Goal: Task Accomplishment & Management: Use online tool/utility

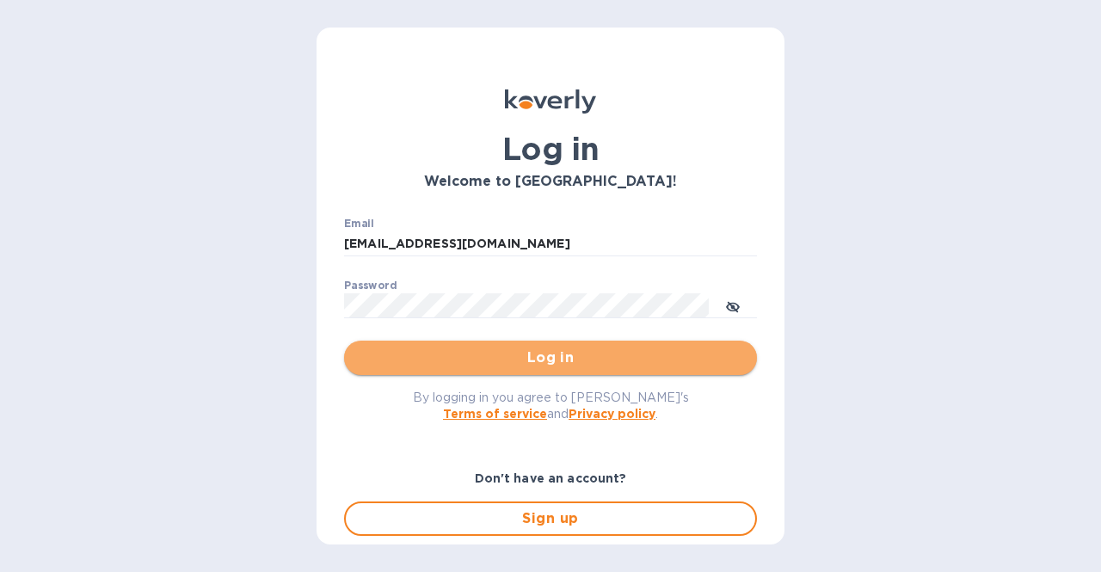
click at [560, 365] on span "Log in" at bounding box center [550, 357] width 385 height 21
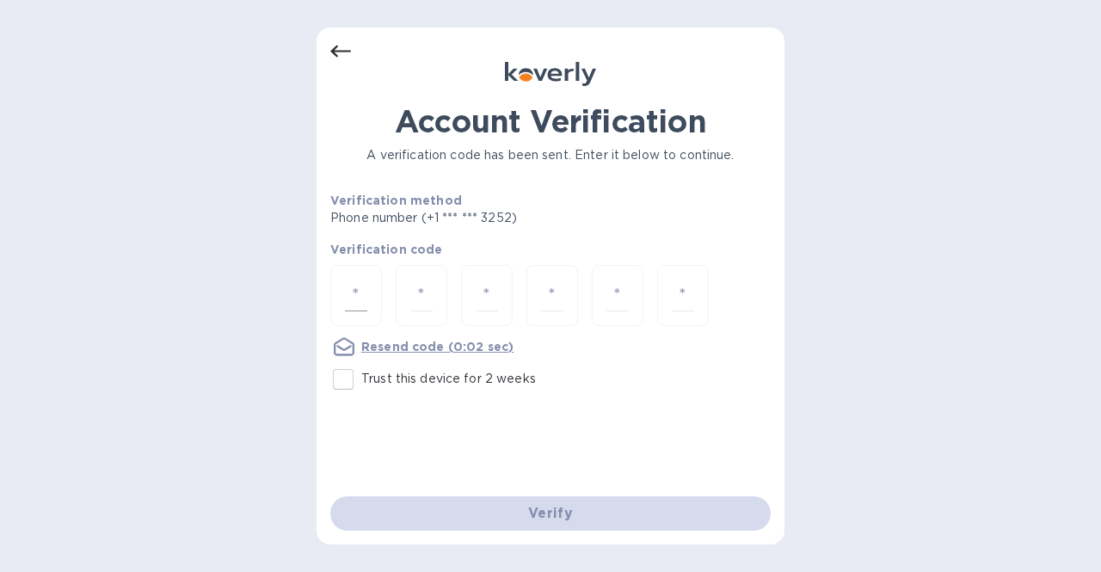
click at [354, 282] on input "number" at bounding box center [356, 296] width 22 height 32
type input "6"
type input "1"
type input "6"
type input "2"
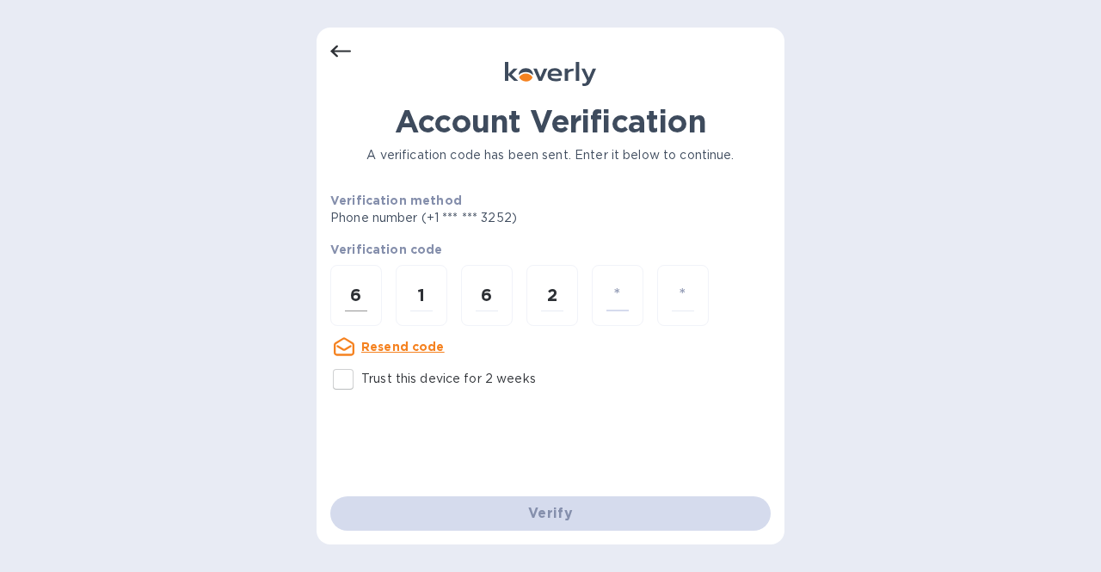
type input "7"
type input "1"
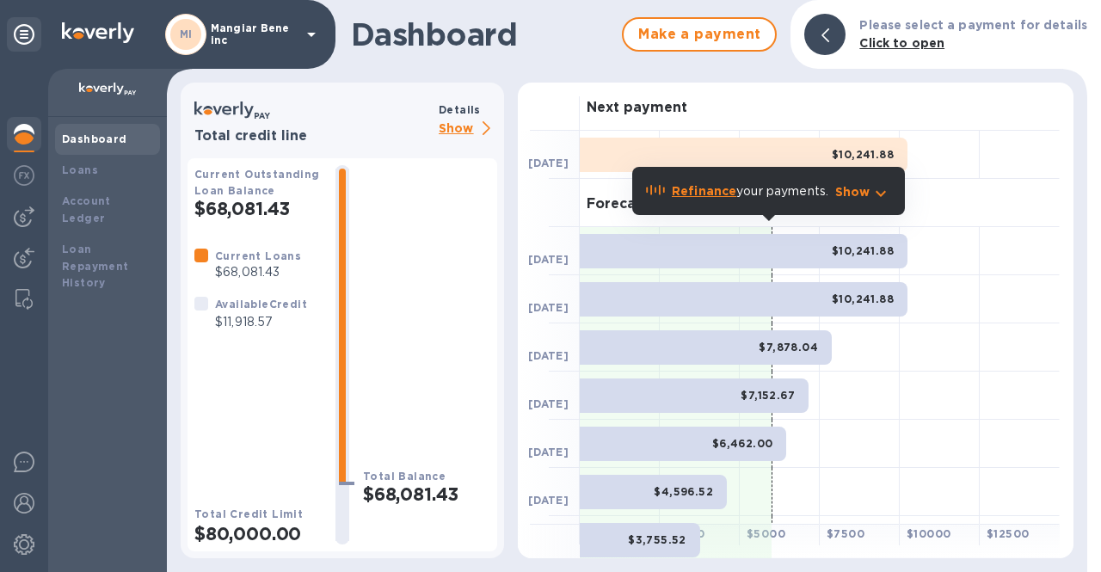
click at [249, 30] on p "Mangiar Bene inc" at bounding box center [254, 34] width 86 height 24
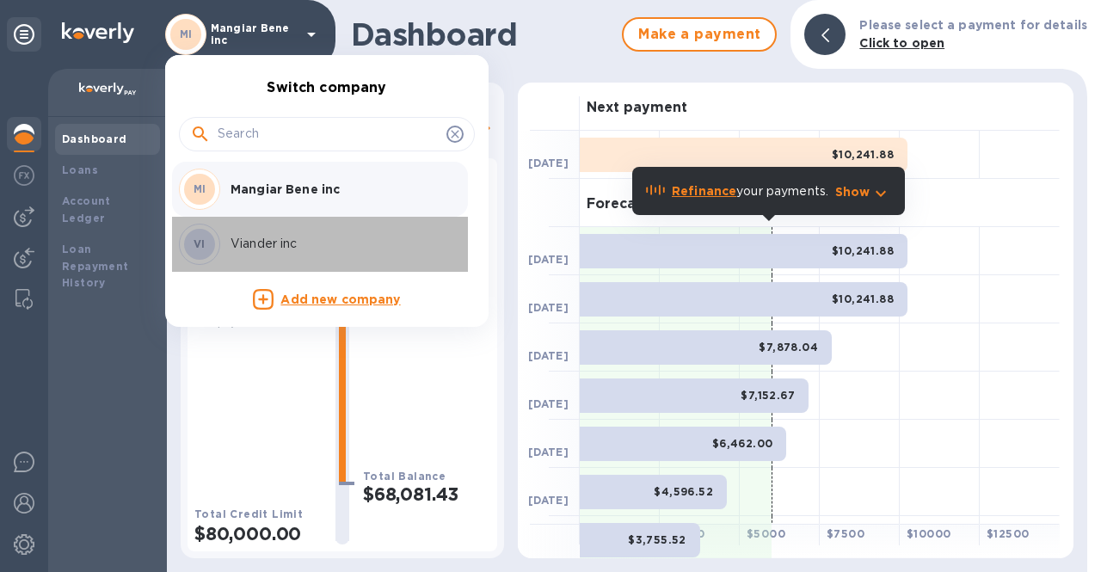
click at [255, 245] on p "Viander inc" at bounding box center [339, 244] width 217 height 18
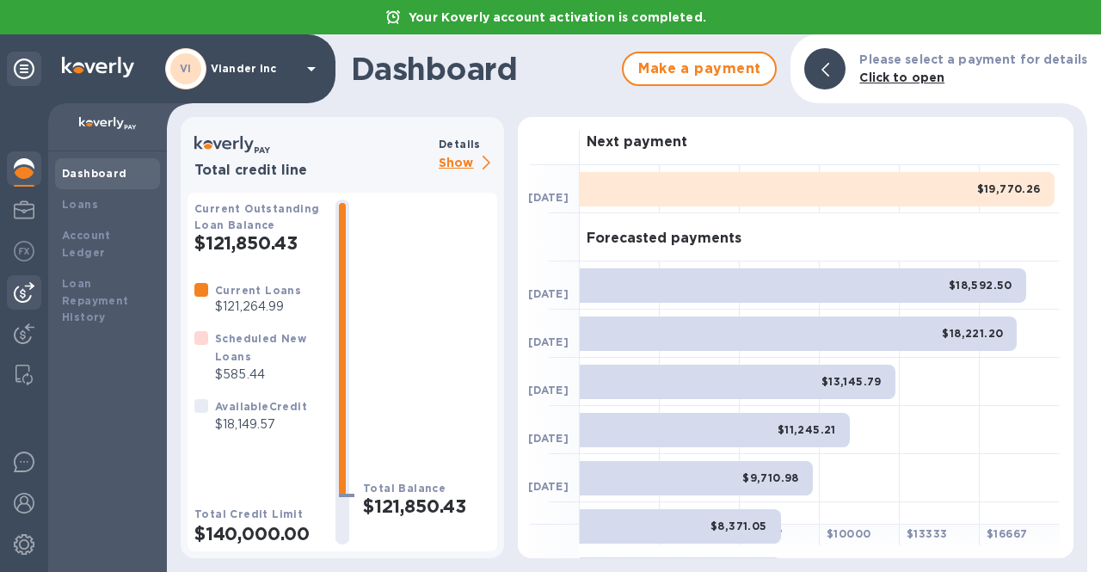
click at [30, 292] on img at bounding box center [24, 292] width 21 height 21
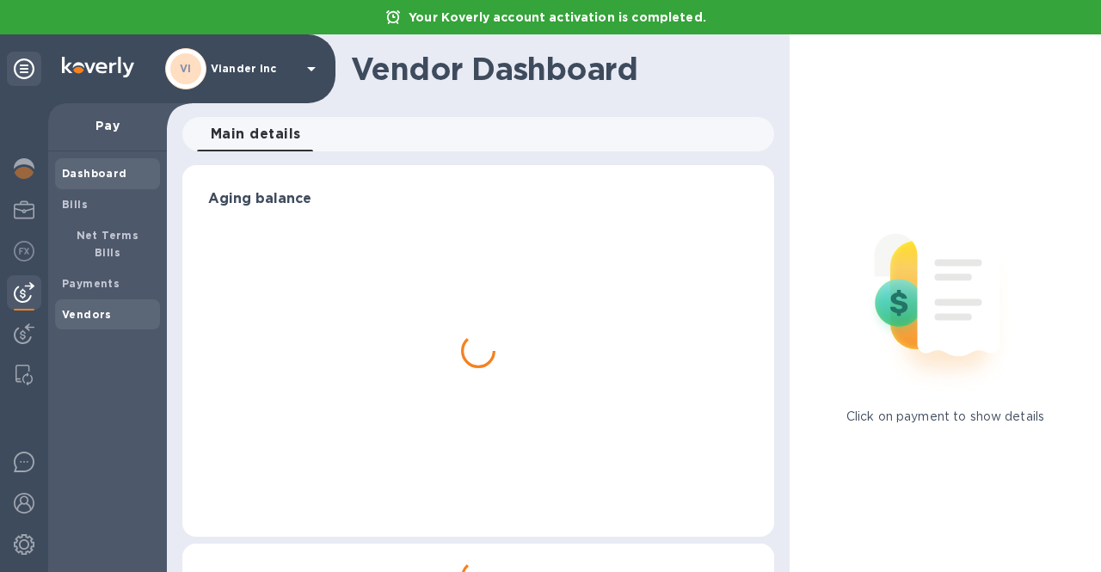
click at [79, 308] on b "Vendors" at bounding box center [87, 314] width 50 height 13
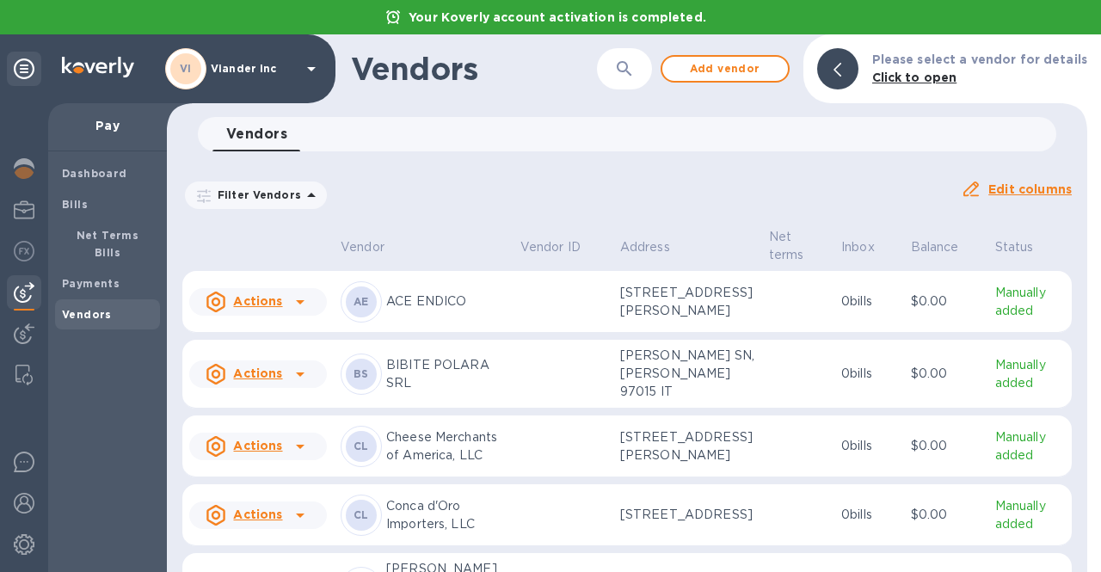
click at [631, 73] on icon "button" at bounding box center [624, 68] width 15 height 15
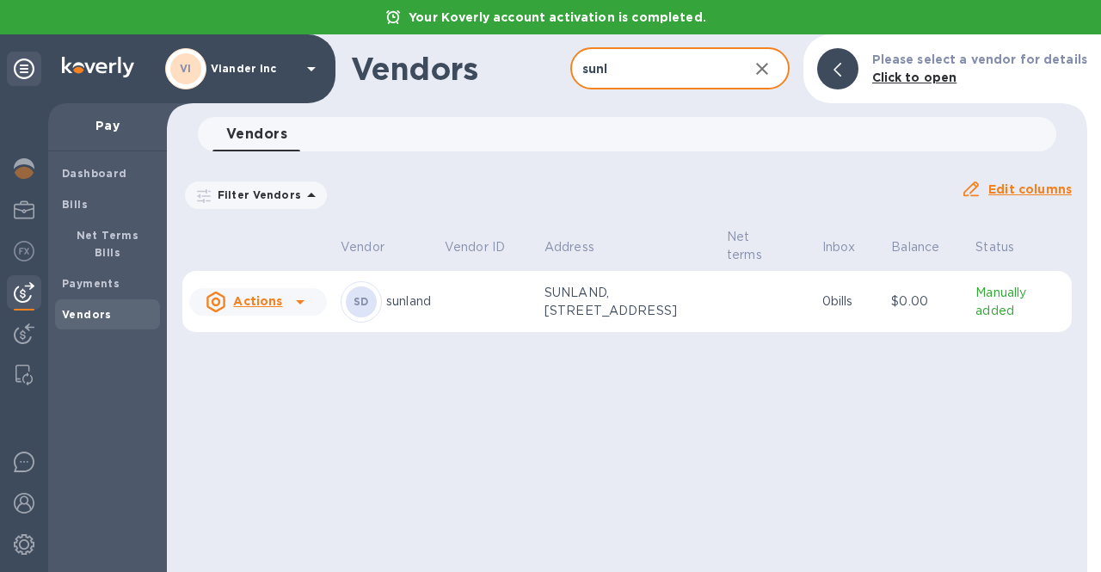
type input "sunl"
click at [297, 305] on icon at bounding box center [300, 302] width 21 height 21
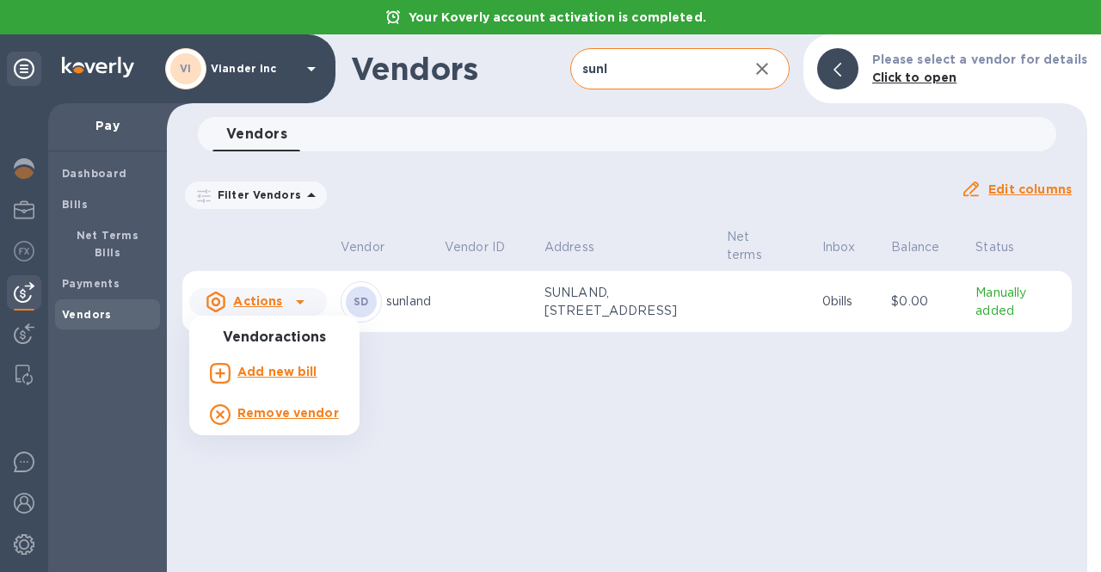
click at [262, 379] on p "Add new bill" at bounding box center [277, 372] width 80 height 18
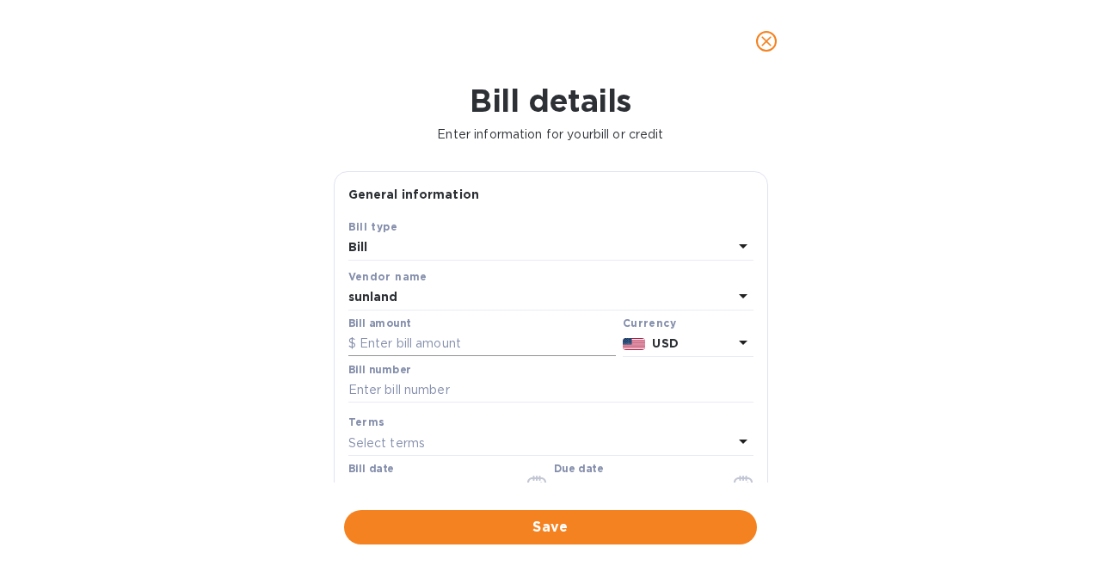
click at [446, 344] on input "text" at bounding box center [482, 344] width 268 height 26
type input "2,673.21"
click at [403, 394] on input "text" at bounding box center [550, 391] width 405 height 26
drag, startPoint x: 553, startPoint y: 391, endPoint x: 308, endPoint y: 391, distance: 245.1
click at [308, 390] on div "Bill details Enter information for your bill or credit General information Save…" at bounding box center [550, 327] width 1101 height 489
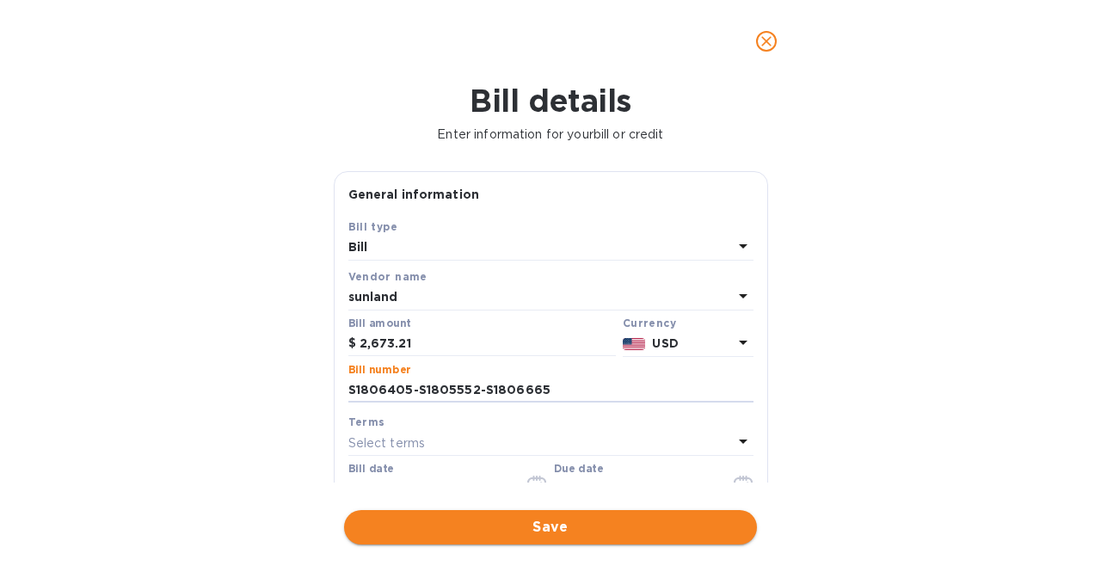
type input "S1806405-S1805552-S1806665"
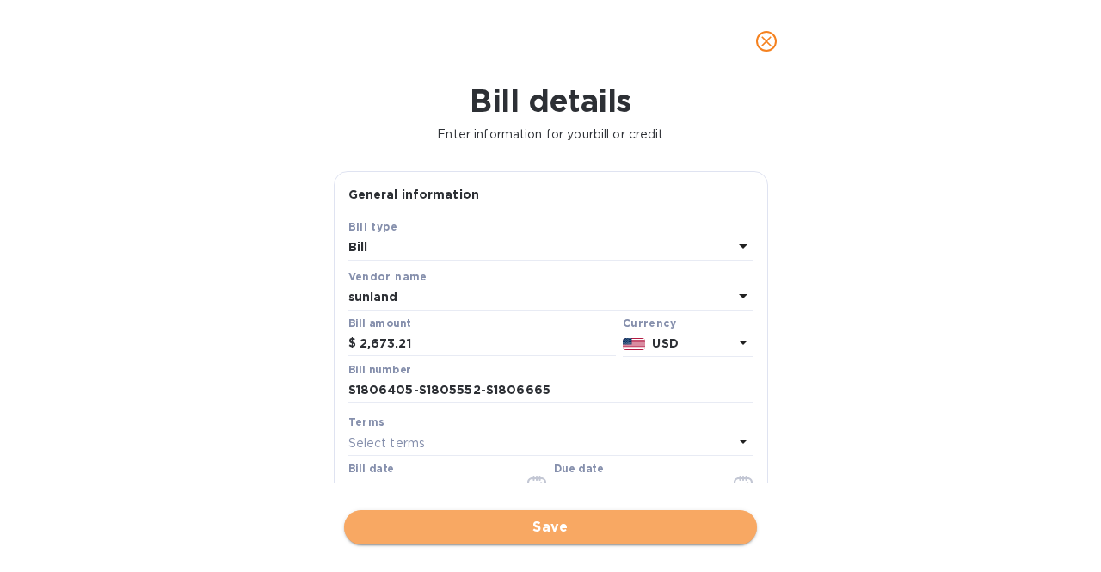
click at [602, 529] on span "Save" at bounding box center [550, 527] width 385 height 21
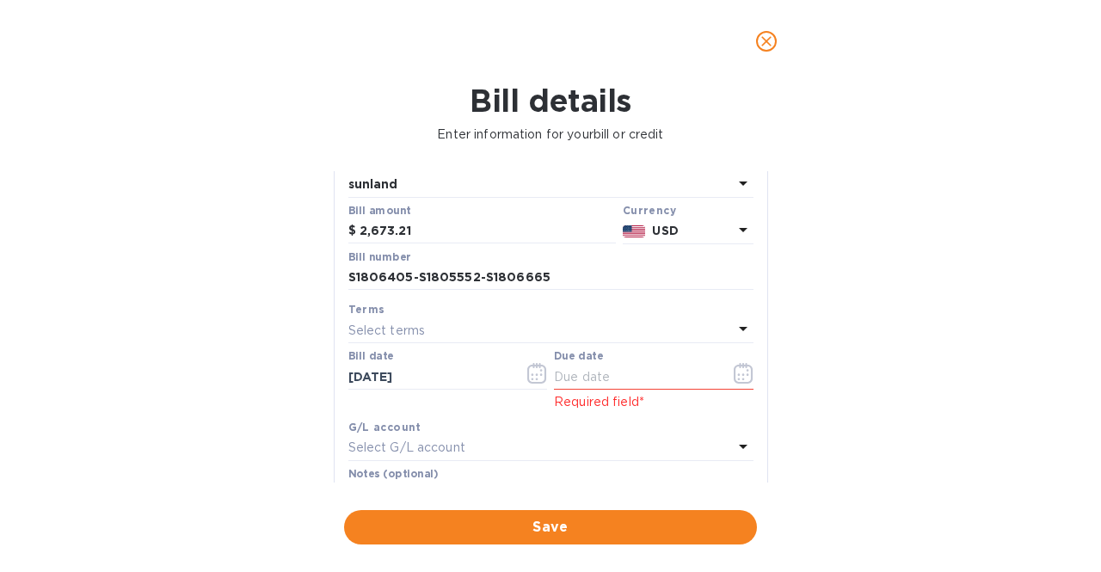
scroll to position [172, 0]
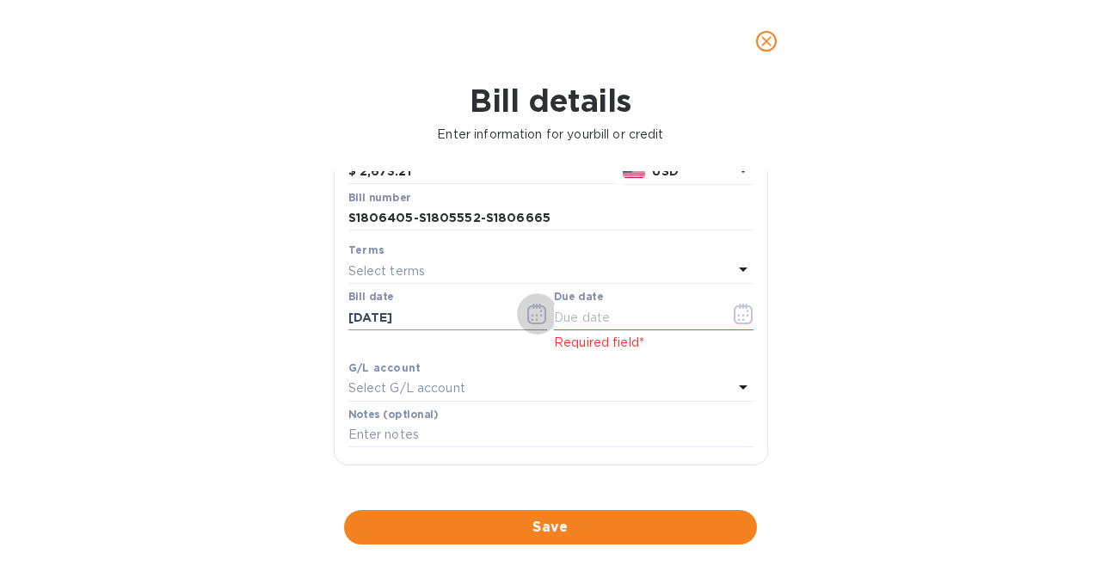
click at [538, 316] on icon "button" at bounding box center [537, 314] width 20 height 21
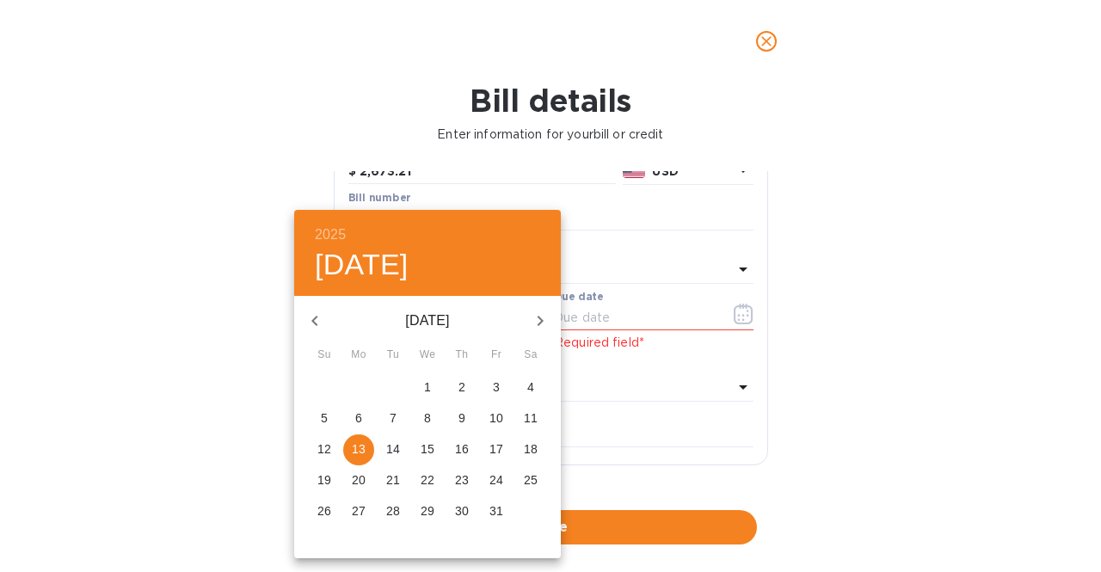
click at [318, 317] on icon "button" at bounding box center [314, 321] width 21 height 21
click at [318, 318] on icon "button" at bounding box center [314, 321] width 21 height 21
click at [391, 508] on p "29" at bounding box center [393, 510] width 14 height 17
type input "[DATE]"
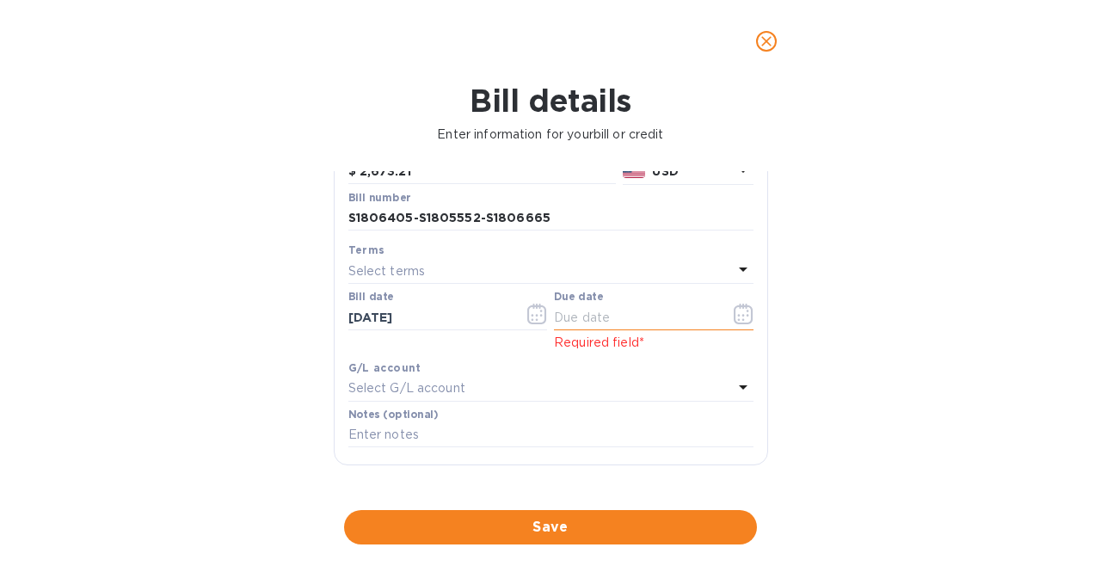
click at [736, 315] on icon "button" at bounding box center [744, 314] width 20 height 21
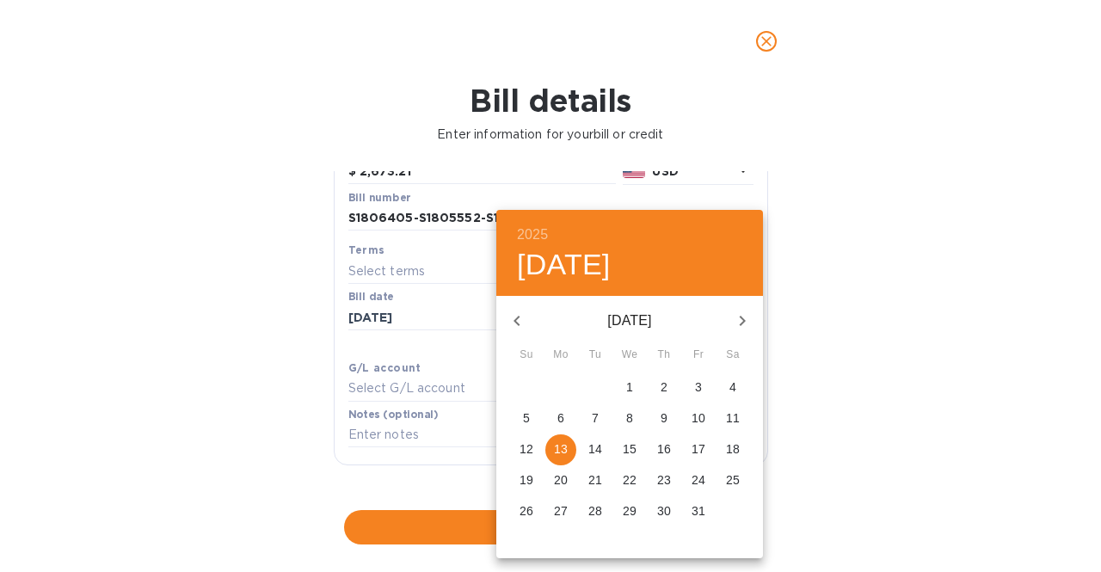
click at [557, 446] on p "13" at bounding box center [561, 448] width 14 height 17
type input "[DATE]"
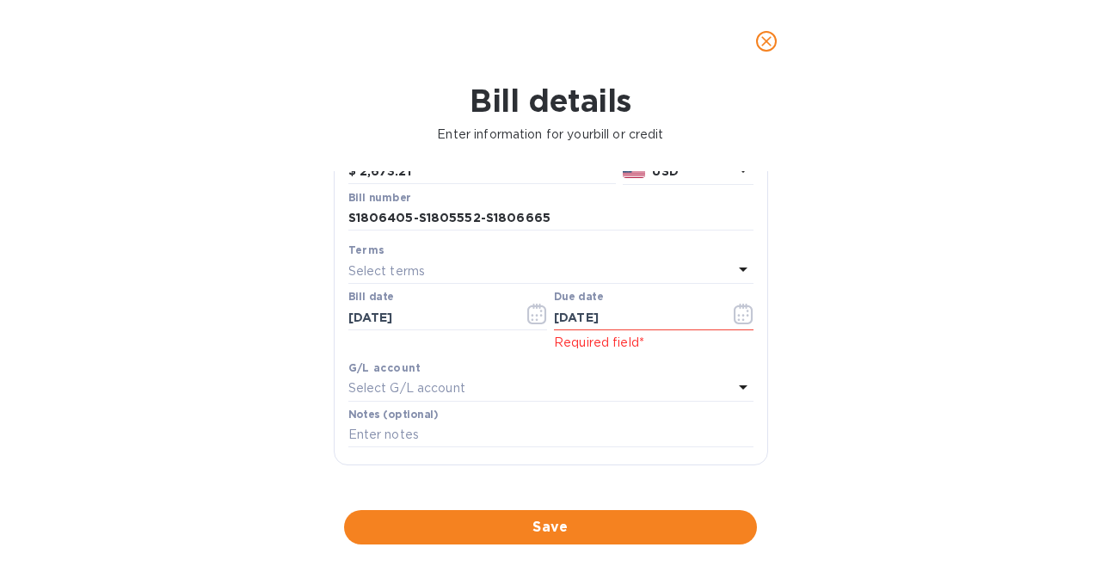
click at [167, 352] on div "Bill details Enter information for your bill or credit General information Save…" at bounding box center [550, 327] width 1101 height 489
click at [568, 520] on span "Save" at bounding box center [550, 527] width 385 height 21
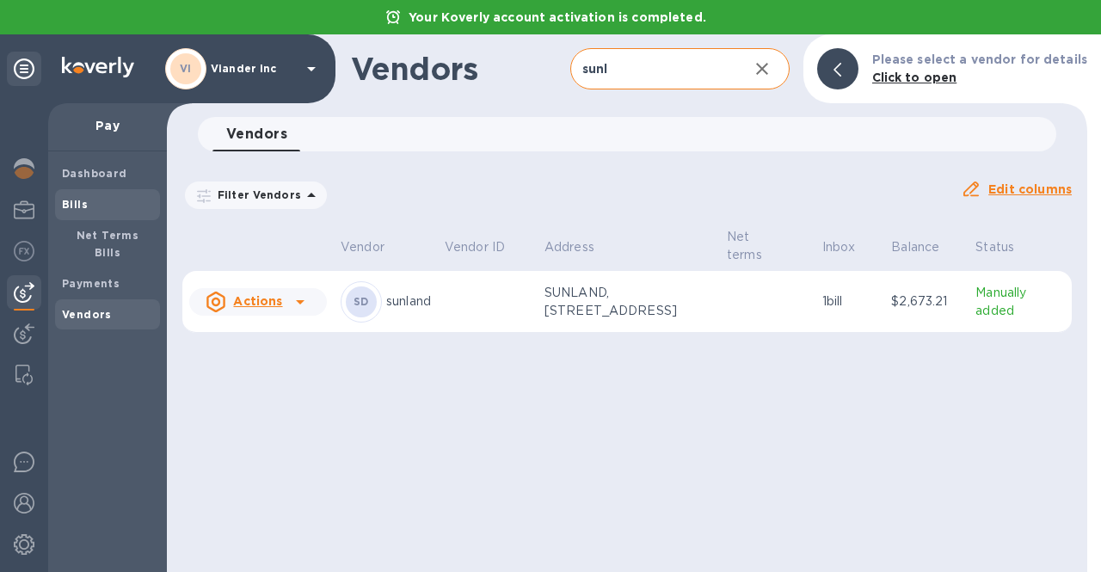
click at [62, 198] on b "Bills" at bounding box center [75, 204] width 26 height 13
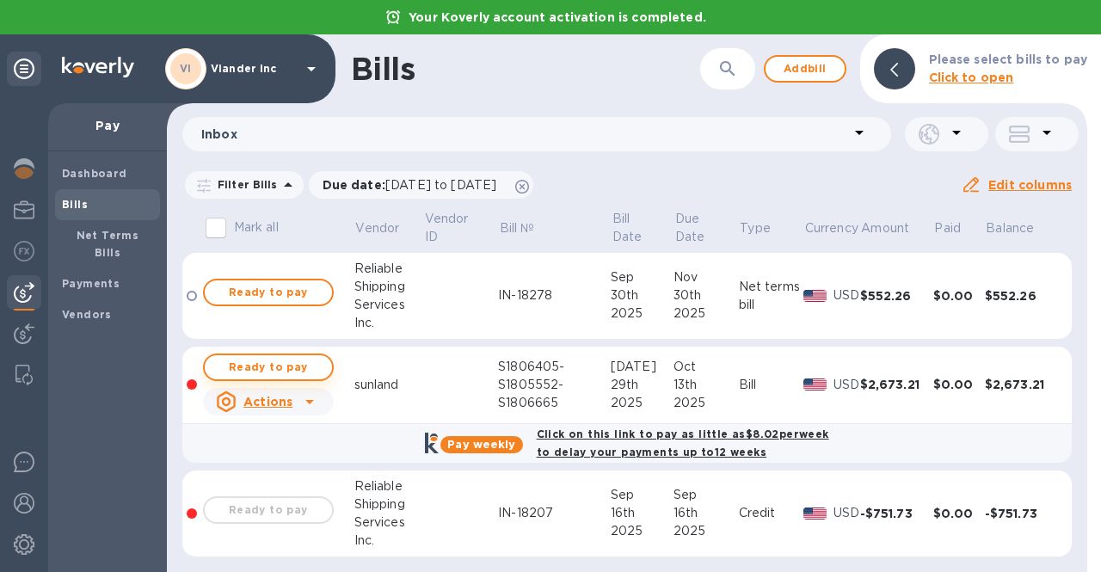
click at [283, 374] on span "Ready to pay" at bounding box center [268, 367] width 100 height 21
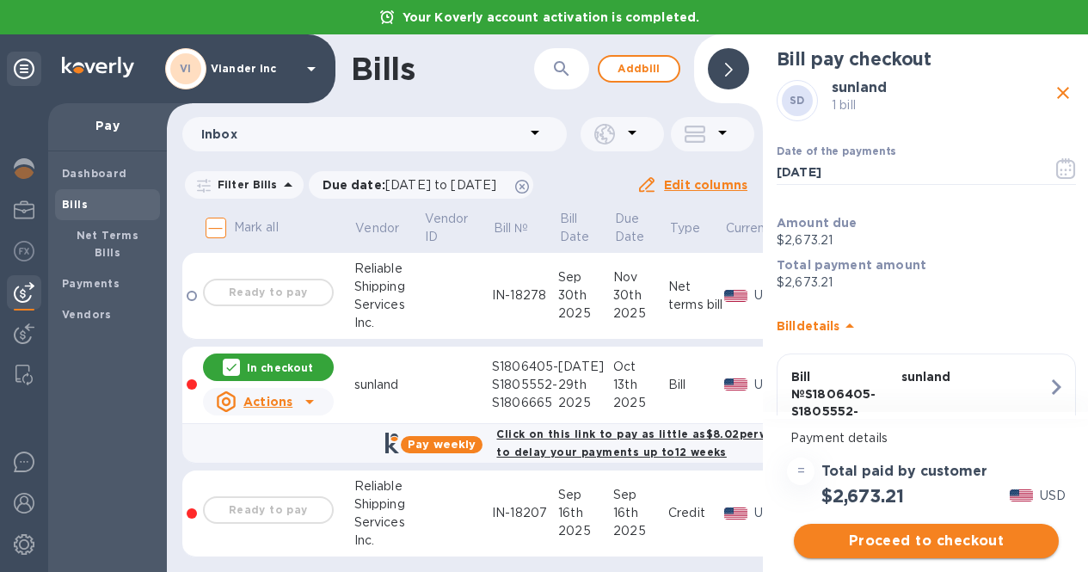
click at [926, 539] on span "Proceed to checkout" at bounding box center [926, 541] width 237 height 21
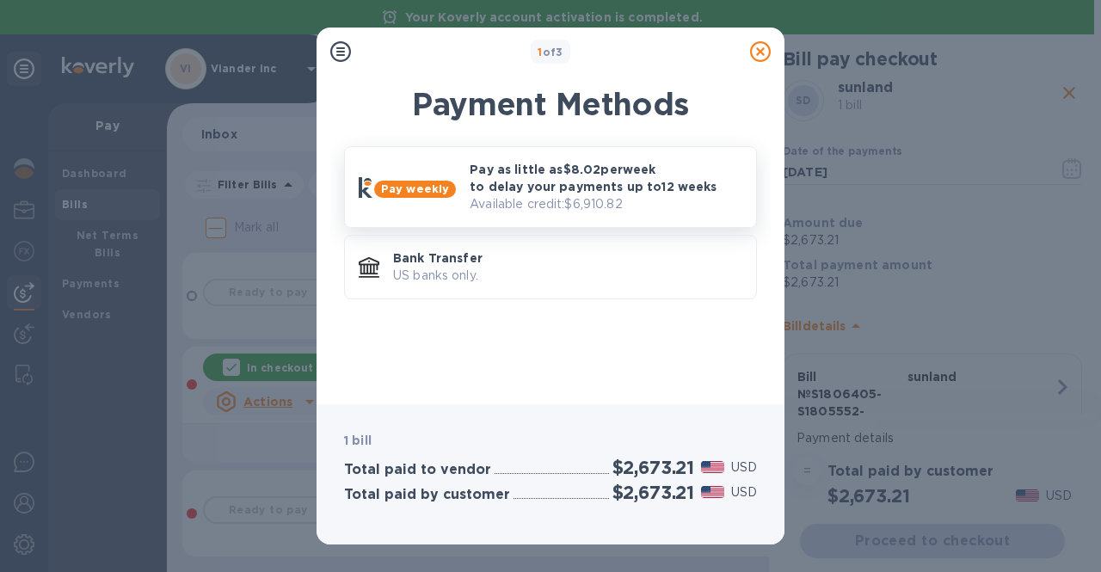
click at [532, 163] on p "Pay as little as $8.02 per week to delay your payments up to 12 weeks" at bounding box center [606, 178] width 273 height 34
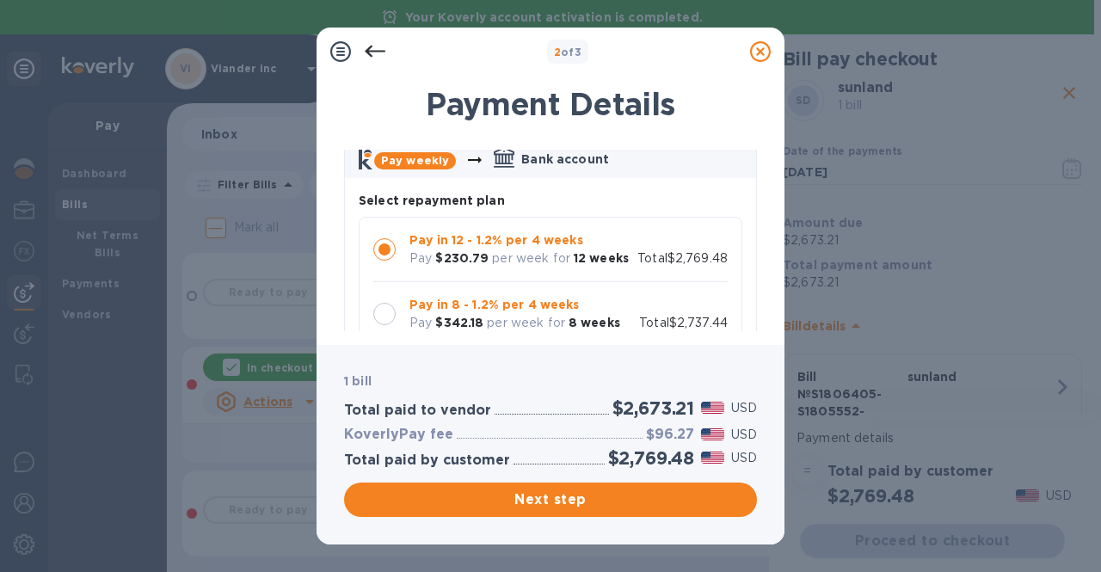
scroll to position [172, 0]
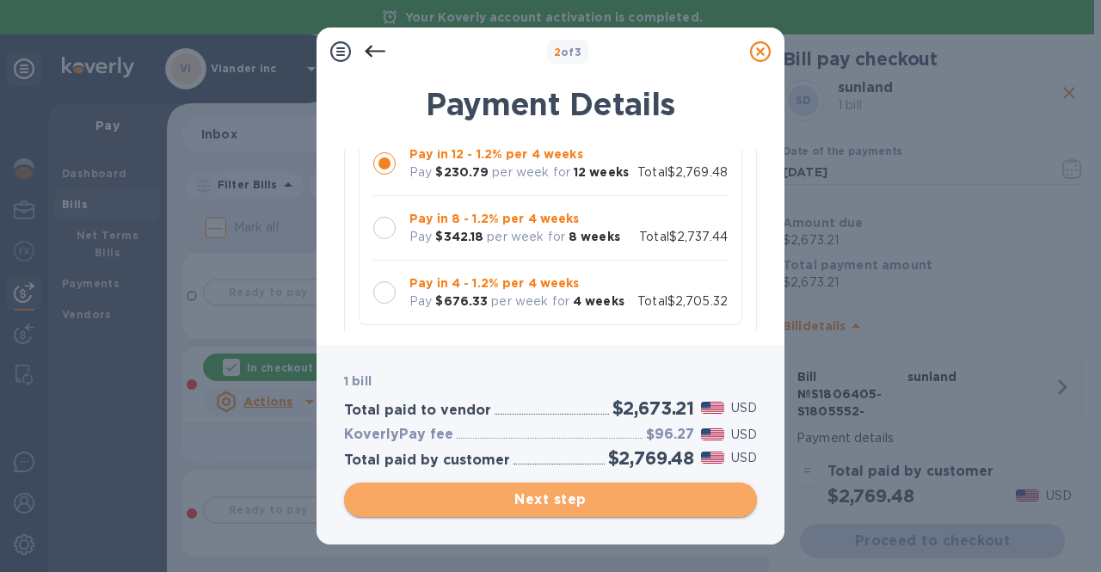
click at [567, 496] on span "Next step" at bounding box center [550, 499] width 385 height 21
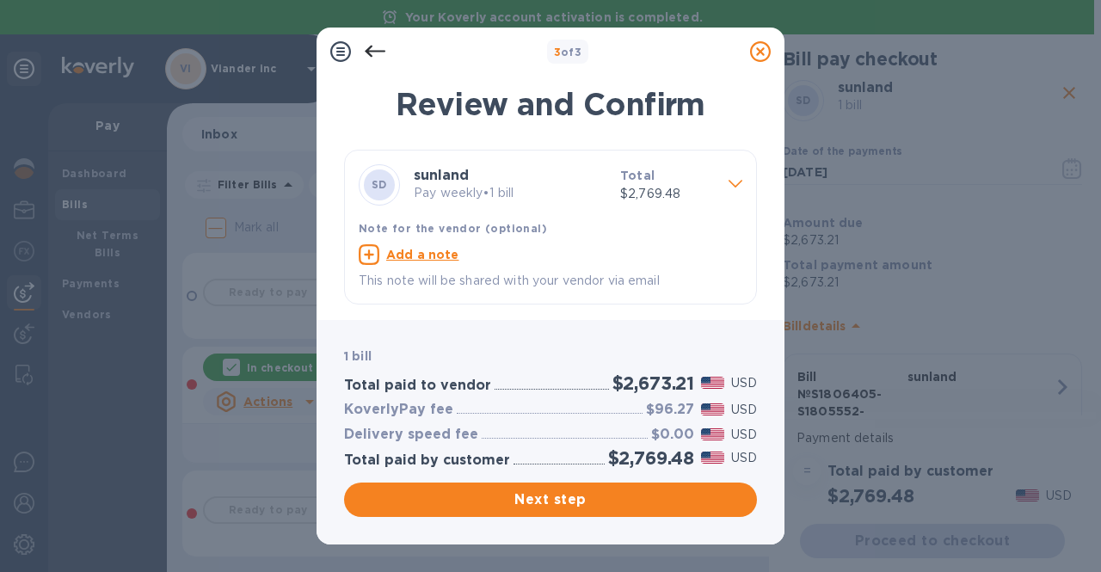
click at [421, 251] on u "Add a note" at bounding box center [422, 255] width 73 height 14
click at [421, 251] on textarea at bounding box center [537, 256] width 356 height 15
paste textarea "S1806405-S1805552-S1806665"
type textarea "S1806405-S1805552-S1806665"
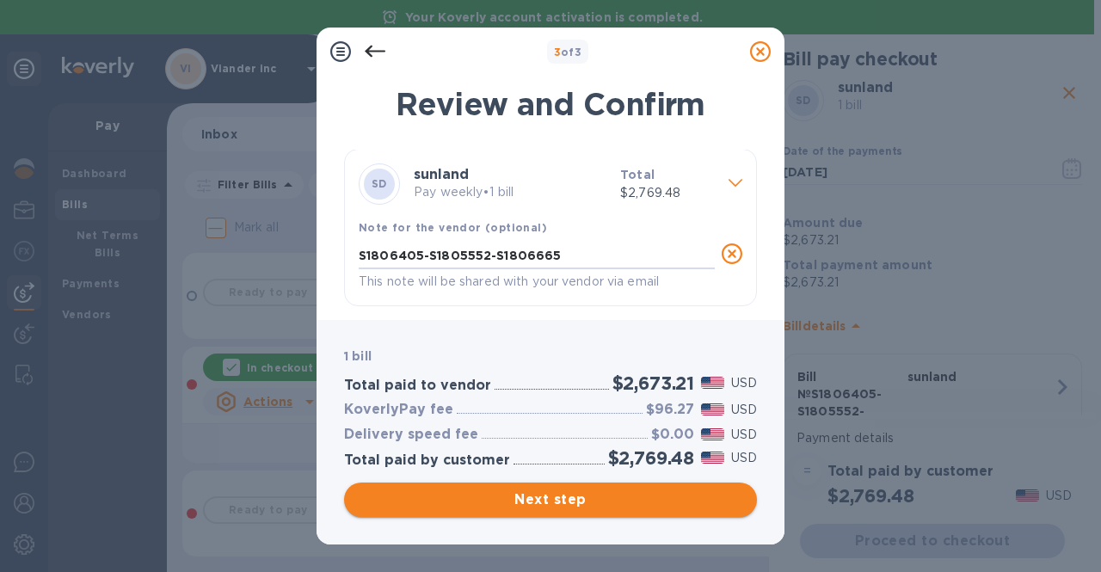
click at [583, 493] on span "Next step" at bounding box center [550, 499] width 385 height 21
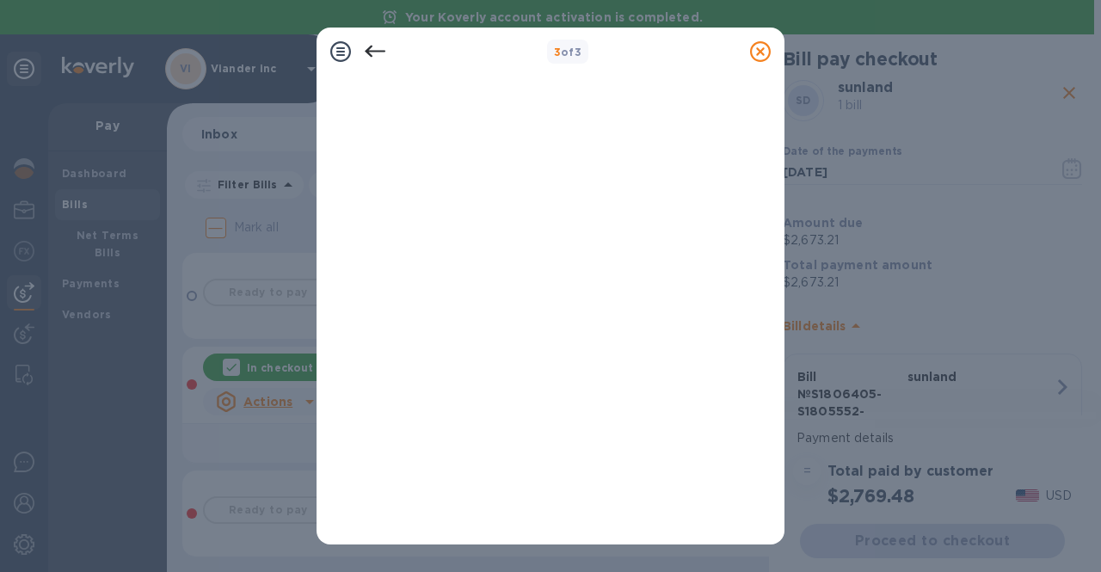
scroll to position [389, 0]
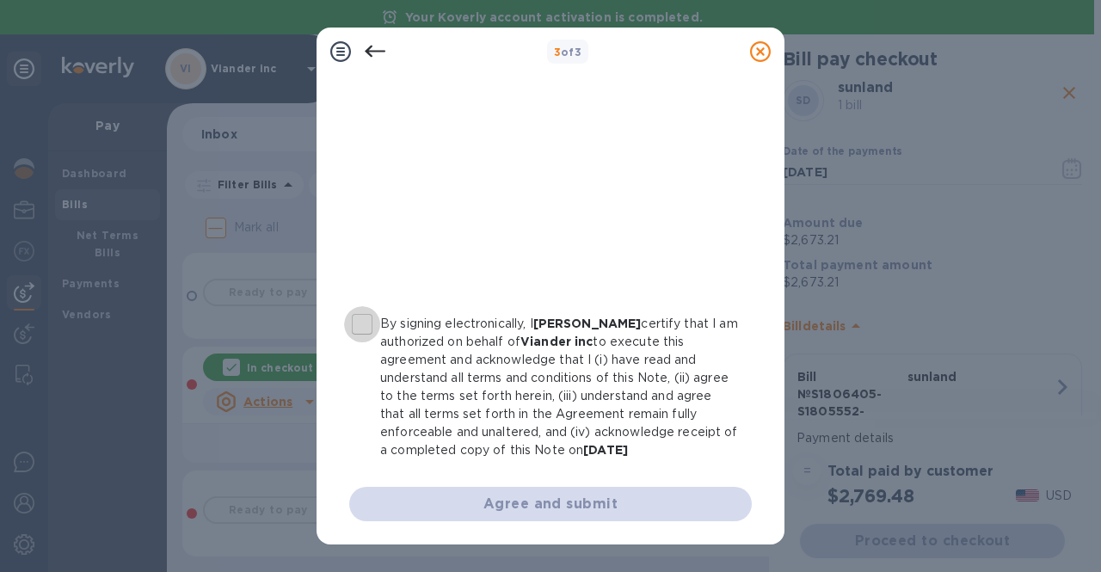
click at [360, 320] on input "By signing electronically, I [PERSON_NAME] certify that I am authorized on beha…" at bounding box center [362, 324] width 36 height 36
checkbox input "true"
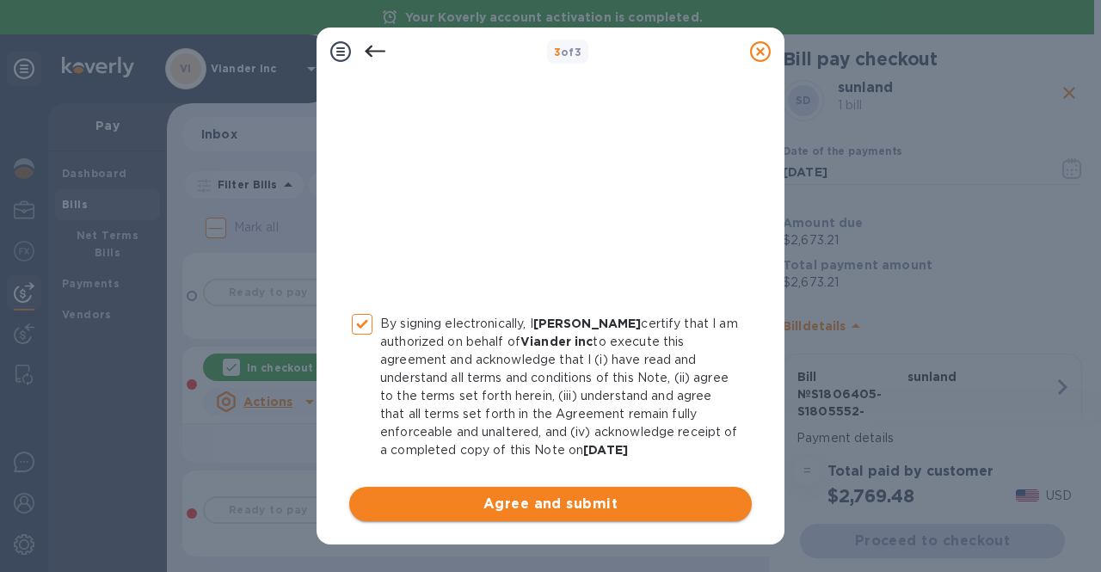
click at [577, 514] on button "Agree and submit" at bounding box center [550, 504] width 403 height 34
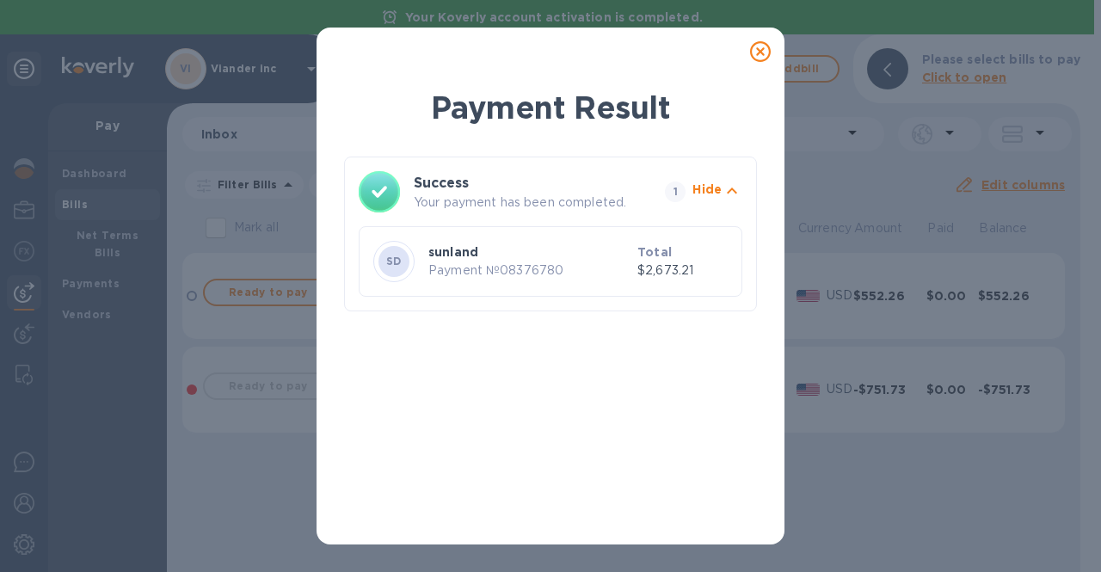
click at [754, 49] on icon at bounding box center [760, 51] width 21 height 21
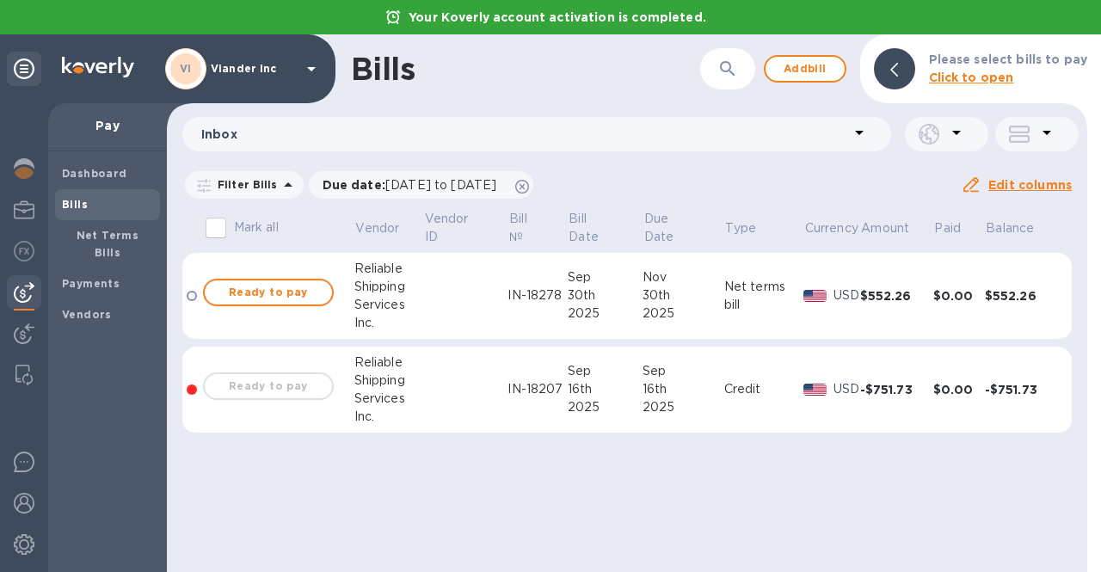
click at [225, 71] on p "Viander inc" at bounding box center [254, 69] width 86 height 12
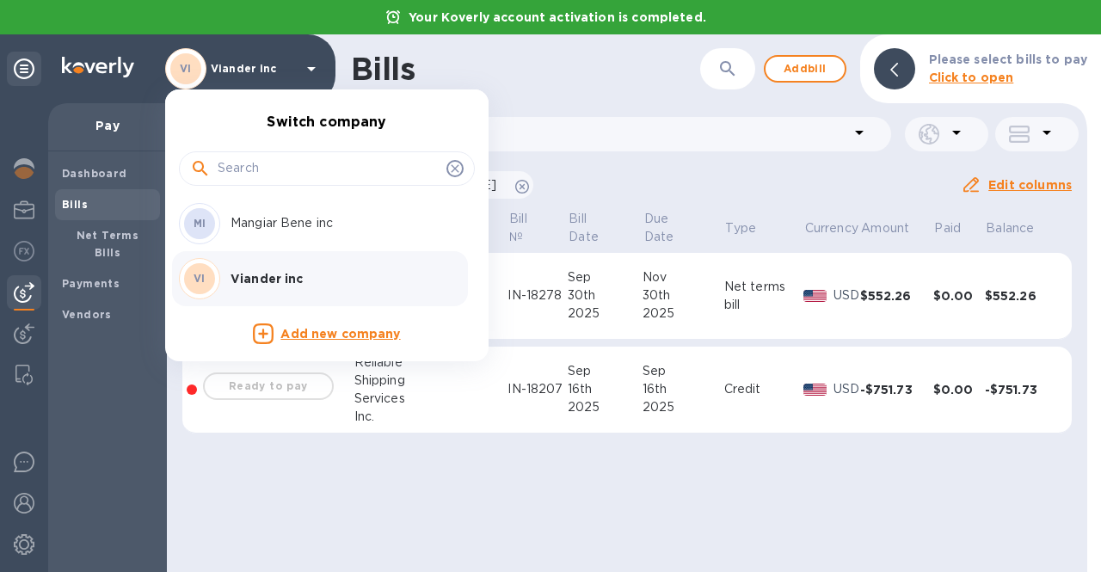
click at [20, 161] on div at bounding box center [550, 286] width 1101 height 572
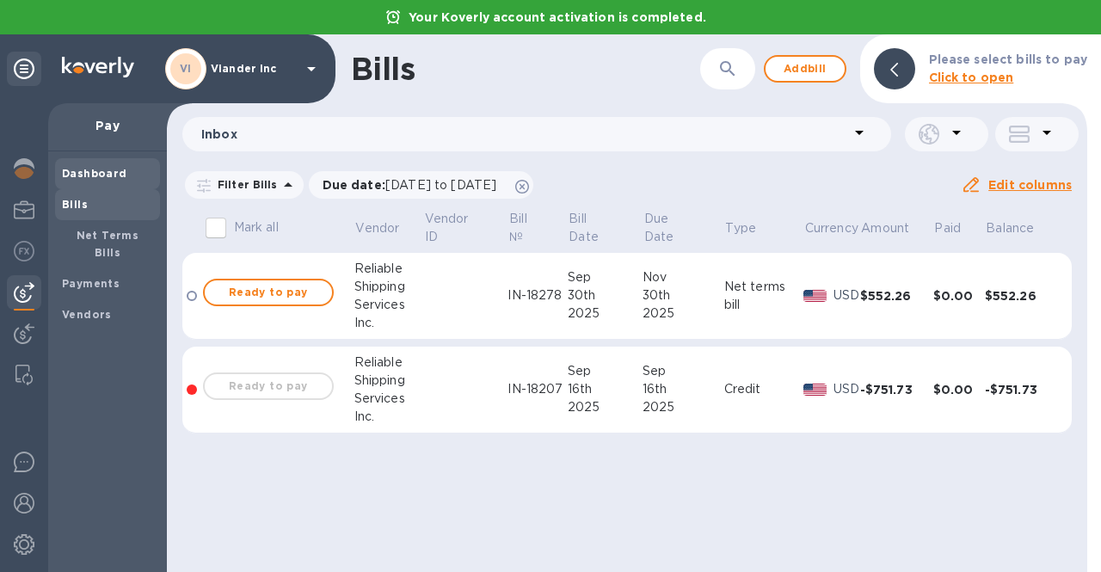
click at [66, 173] on b "Dashboard" at bounding box center [94, 173] width 65 height 13
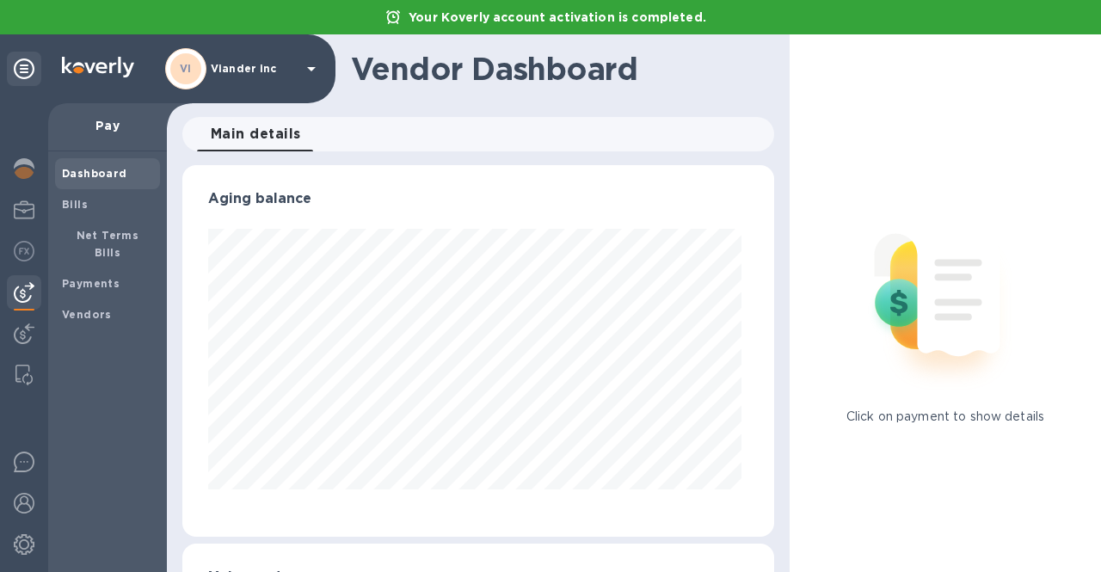
scroll to position [372, 585]
click at [15, 169] on img at bounding box center [24, 168] width 21 height 21
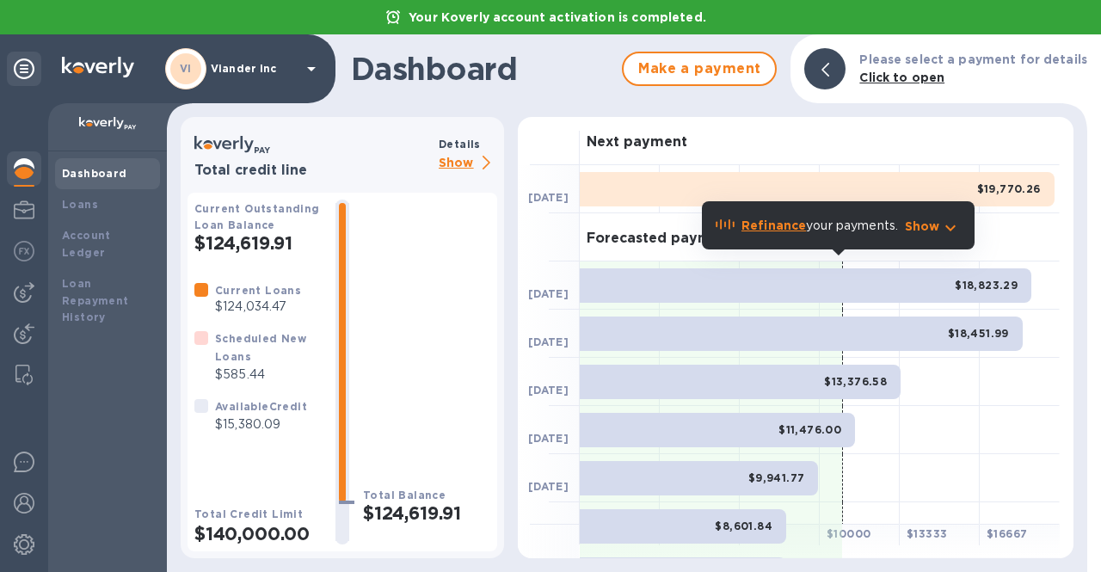
click at [458, 158] on p "Show" at bounding box center [468, 164] width 58 height 22
